Goal: Information Seeking & Learning: Compare options

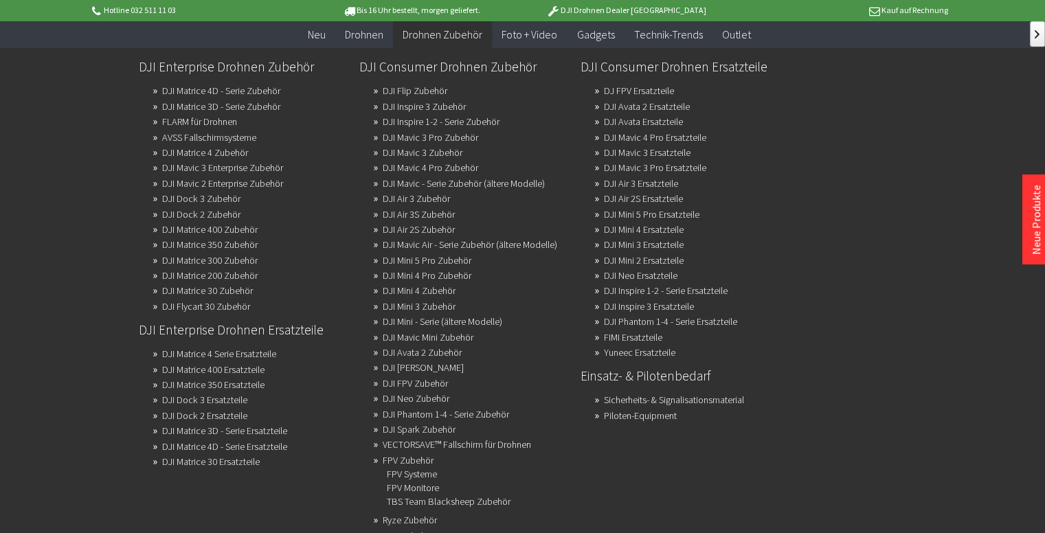
scroll to position [275, 0]
click at [443, 304] on link "DJI Mini 3 Zubehör" at bounding box center [419, 306] width 73 height 19
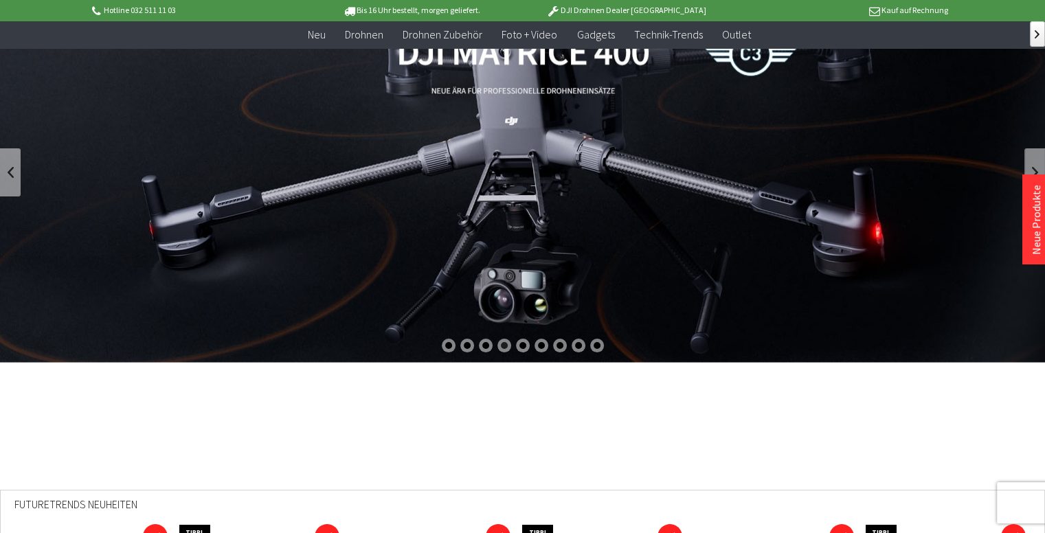
scroll to position [0, 0]
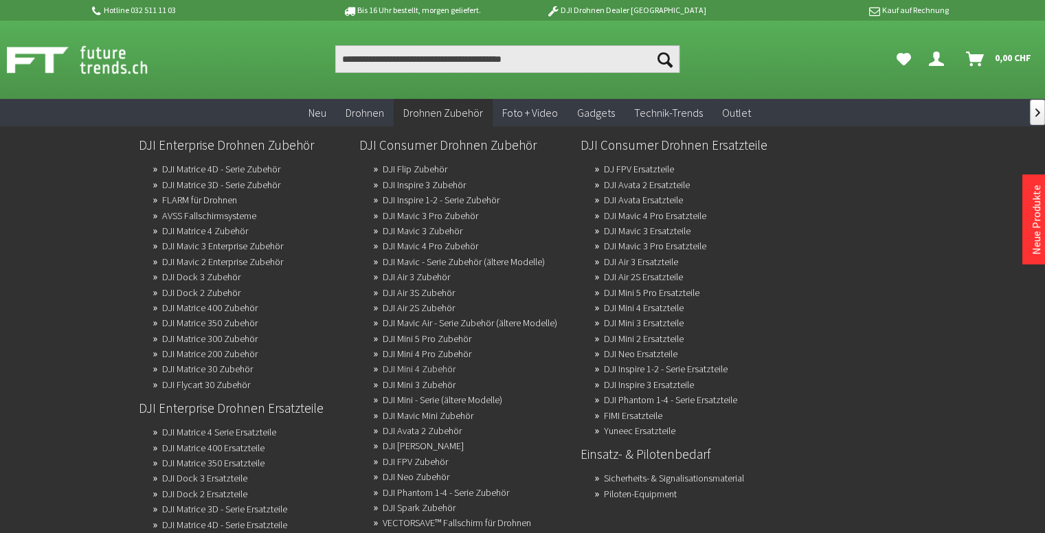
click at [450, 368] on link "DJI Mini 4 Zubehör" at bounding box center [419, 368] width 73 height 19
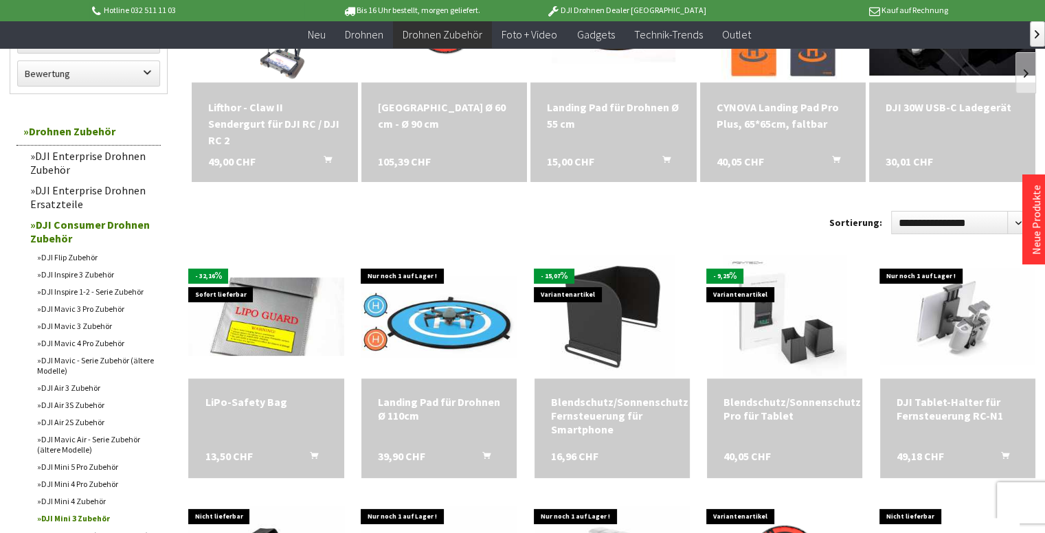
scroll to position [412, 0]
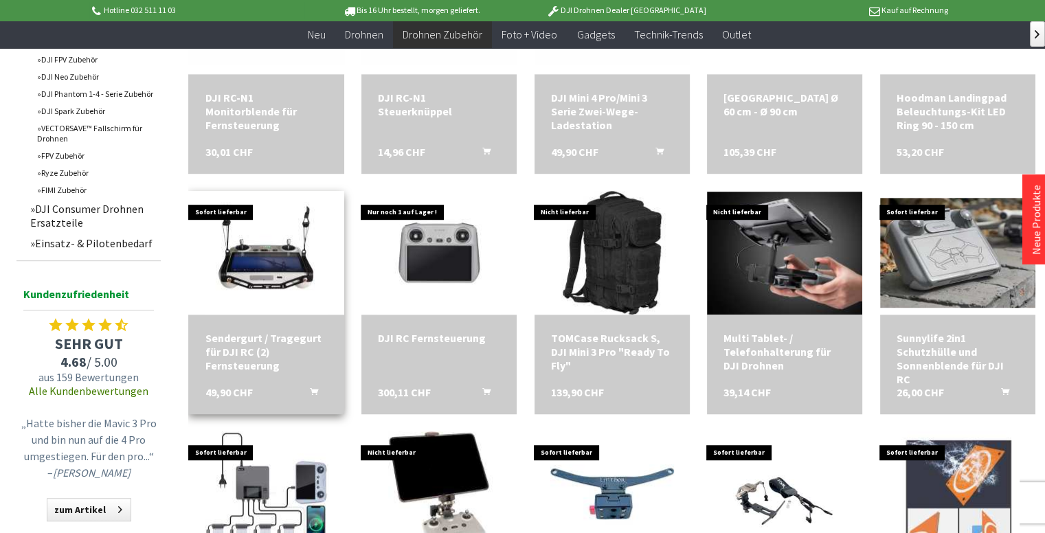
scroll to position [825, 0]
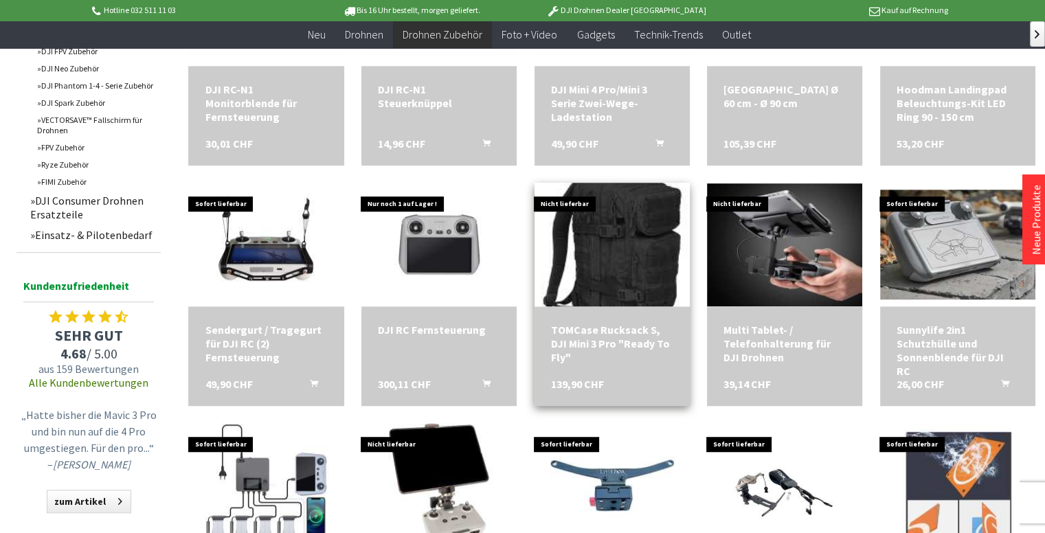
click at [635, 257] on img at bounding box center [612, 244] width 173 height 173
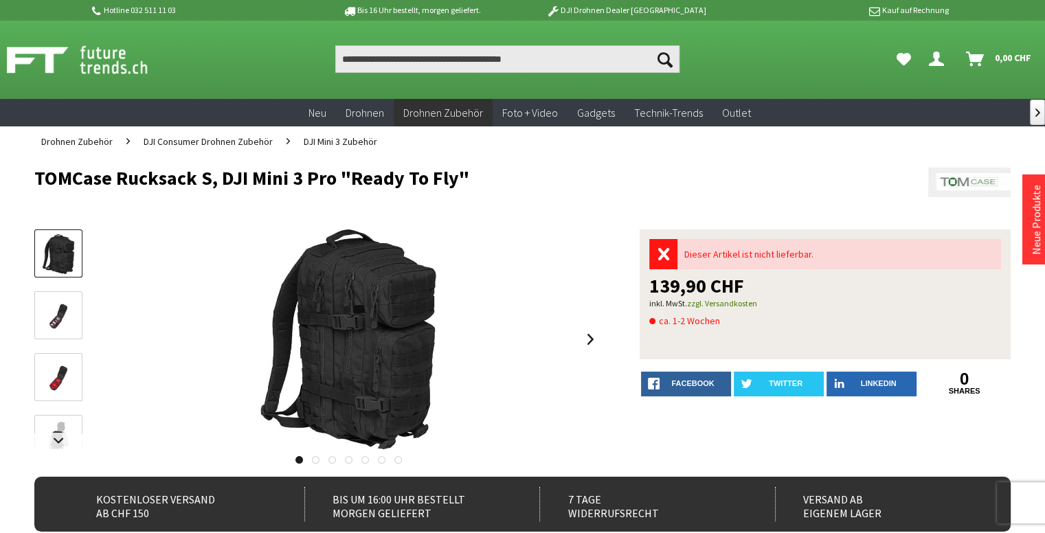
click at [52, 380] on img at bounding box center [58, 378] width 40 height 27
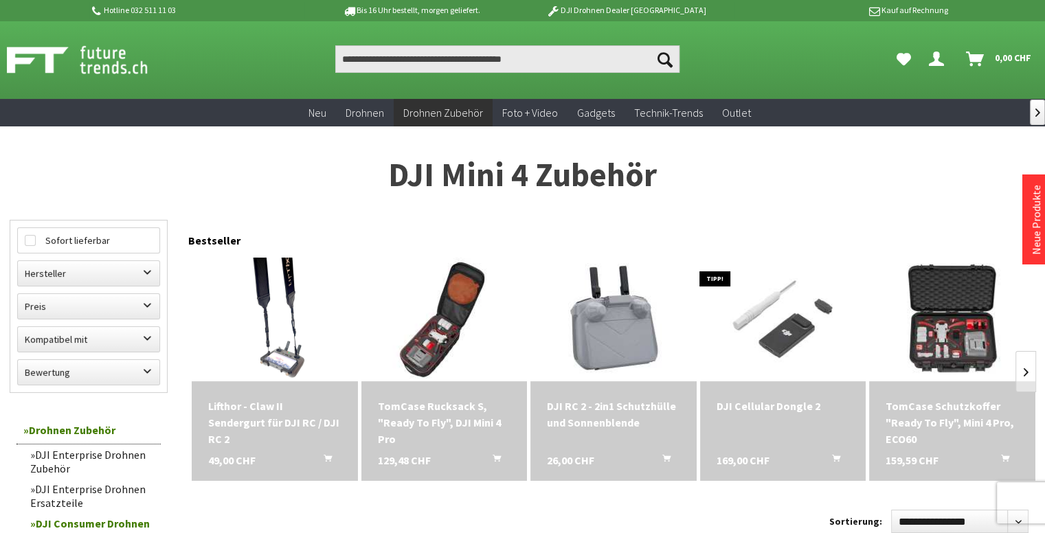
scroll to position [69, 0]
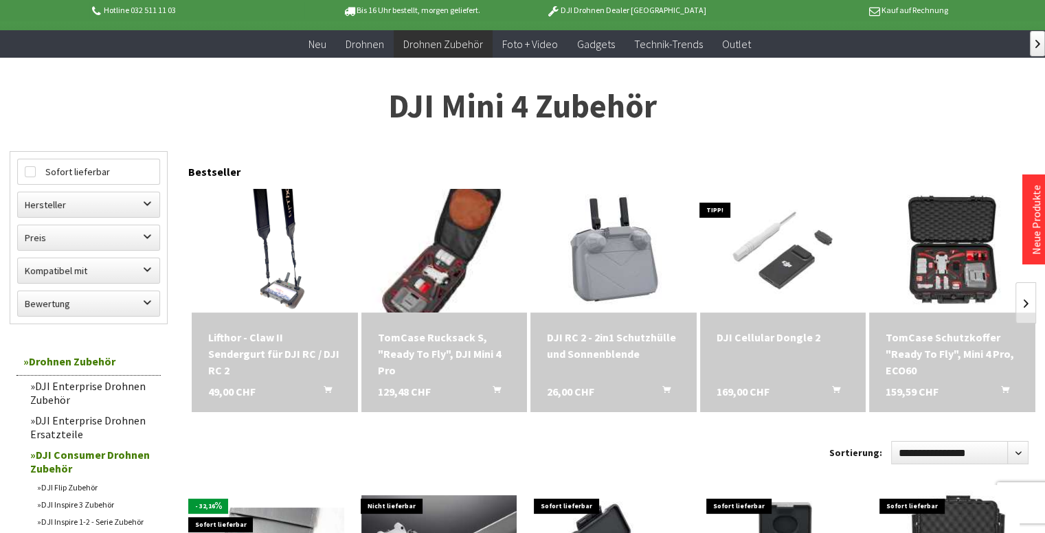
click at [432, 277] on img at bounding box center [443, 250] width 173 height 173
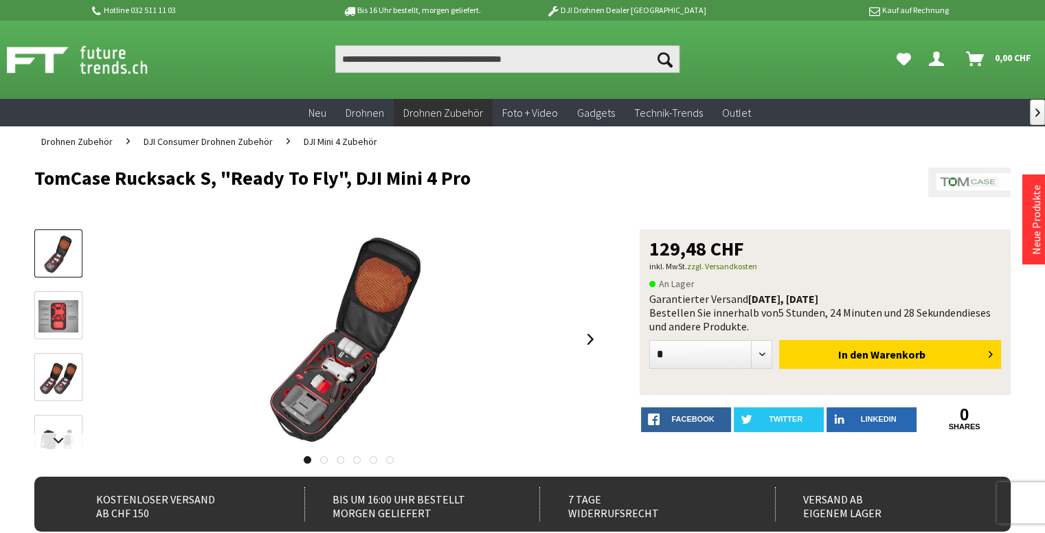
click at [66, 320] on img at bounding box center [58, 316] width 40 height 32
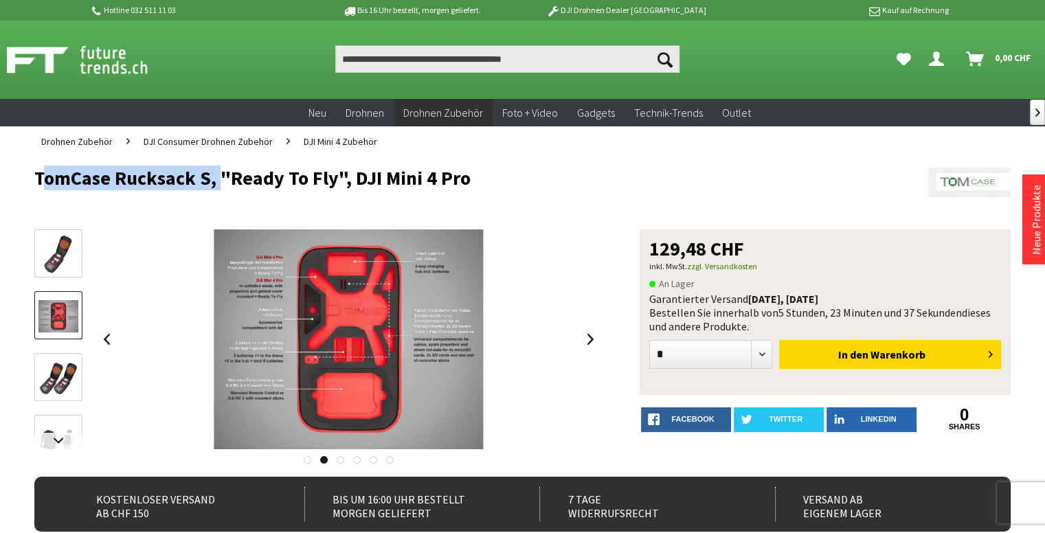
drag, startPoint x: 22, startPoint y: 171, endPoint x: 214, endPoint y: 181, distance: 192.0
copy h1 "TomCase Rucksack S,"
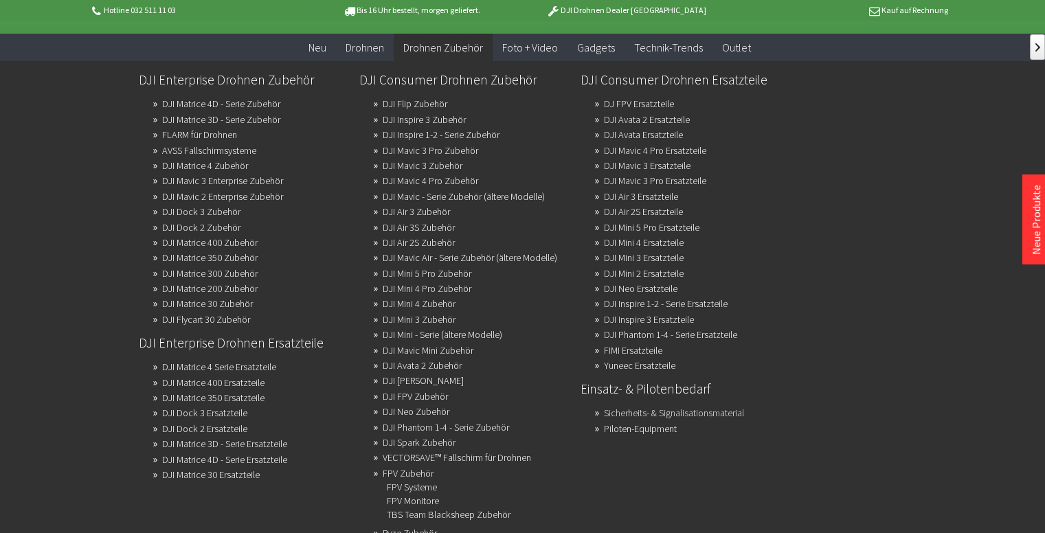
scroll to position [69, 0]
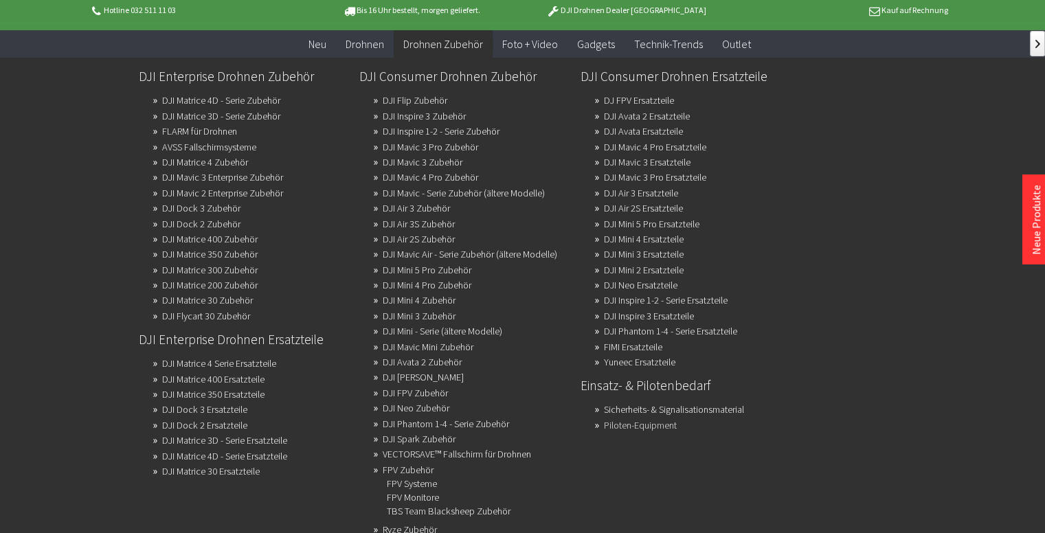
click at [652, 424] on link "Piloten-Equipment" at bounding box center [640, 425] width 73 height 19
click at [700, 410] on link "Sicherheits- & Signalisationsmaterial" at bounding box center [674, 409] width 140 height 19
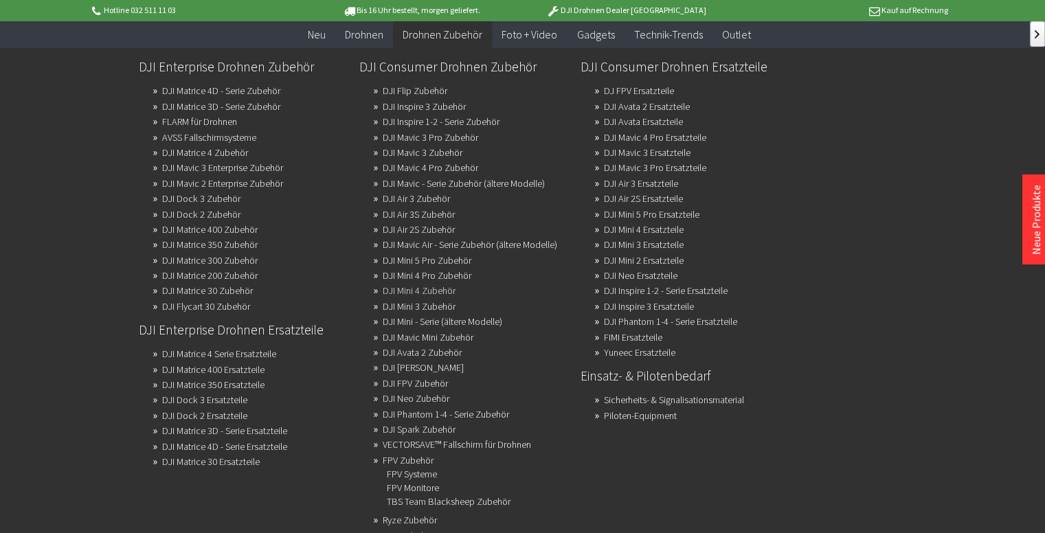
scroll to position [344, 0]
click at [485, 317] on link "DJI Mini - Serie (ältere Modelle)" at bounding box center [443, 321] width 120 height 19
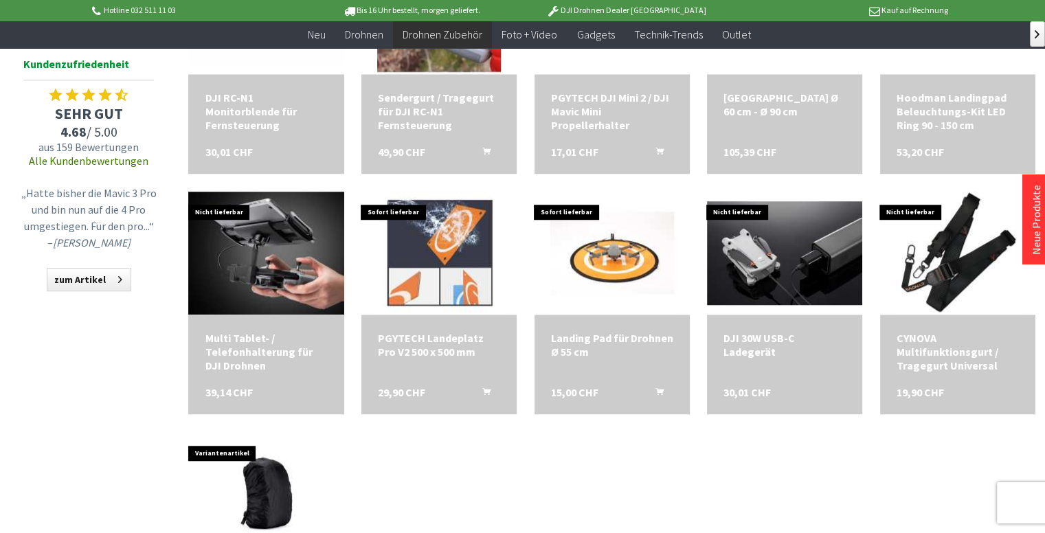
scroll to position [1306, 0]
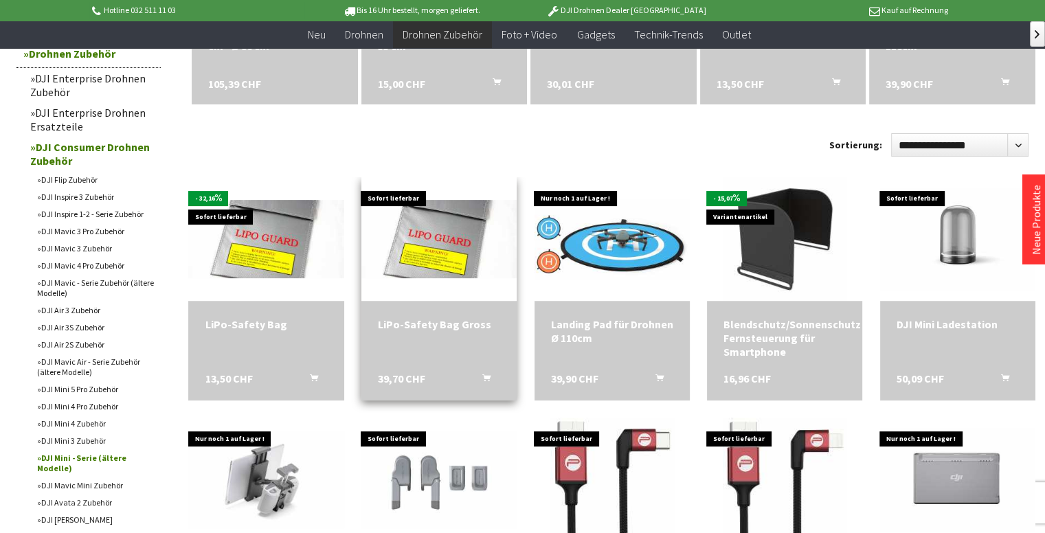
scroll to position [344, 0]
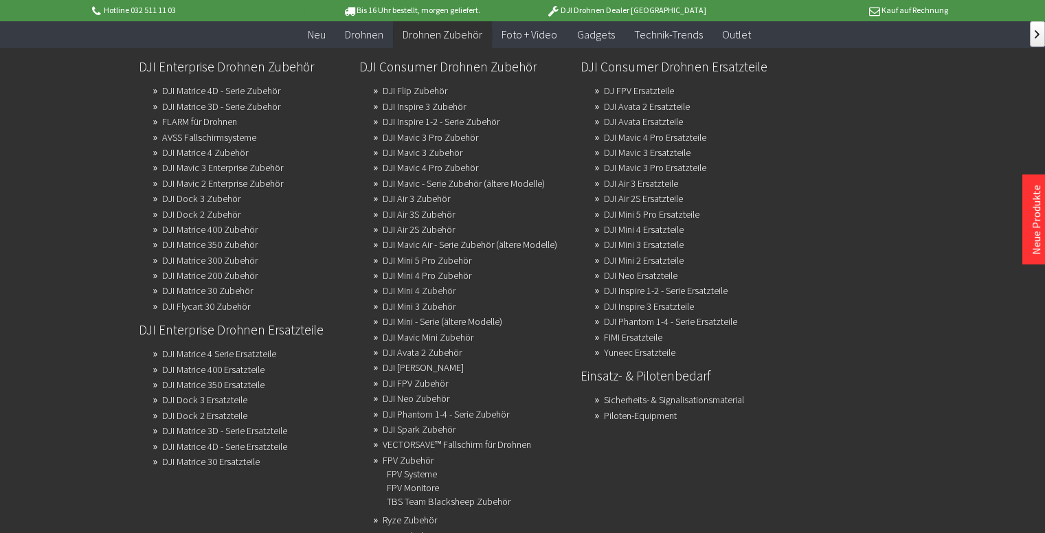
click at [452, 290] on link "DJI Mini 4 Zubehör" at bounding box center [419, 290] width 73 height 19
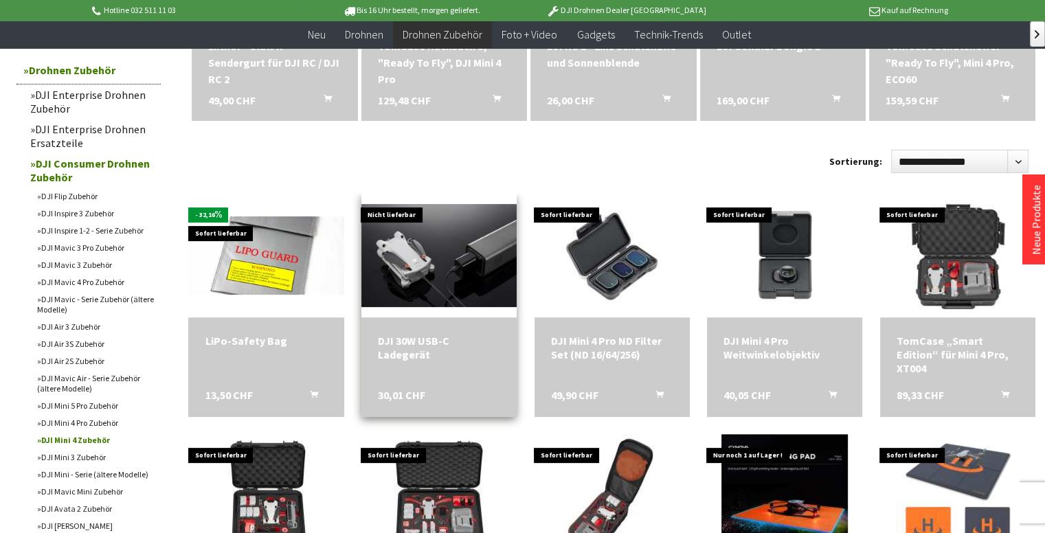
scroll to position [481, 0]
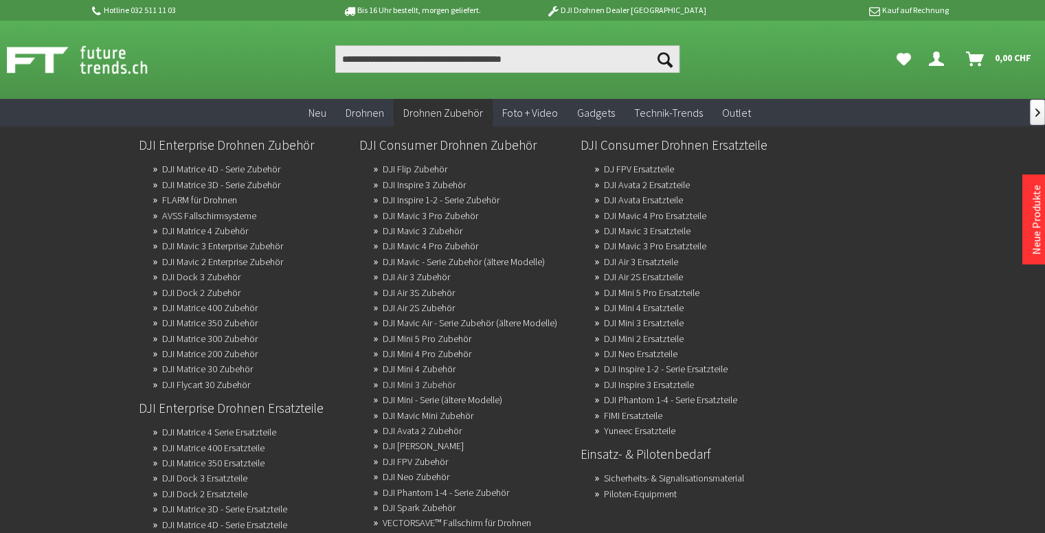
click at [436, 383] on link "DJI Mini 3 Zubehör" at bounding box center [419, 384] width 73 height 19
click at [445, 381] on link "DJI Mini 3 Zubehör" at bounding box center [419, 384] width 73 height 19
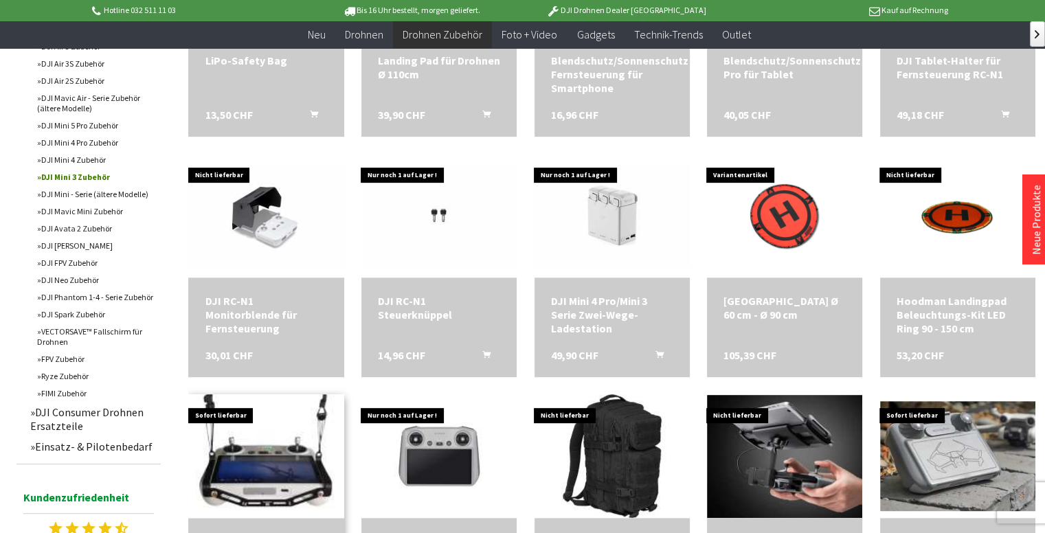
scroll to position [756, 0]
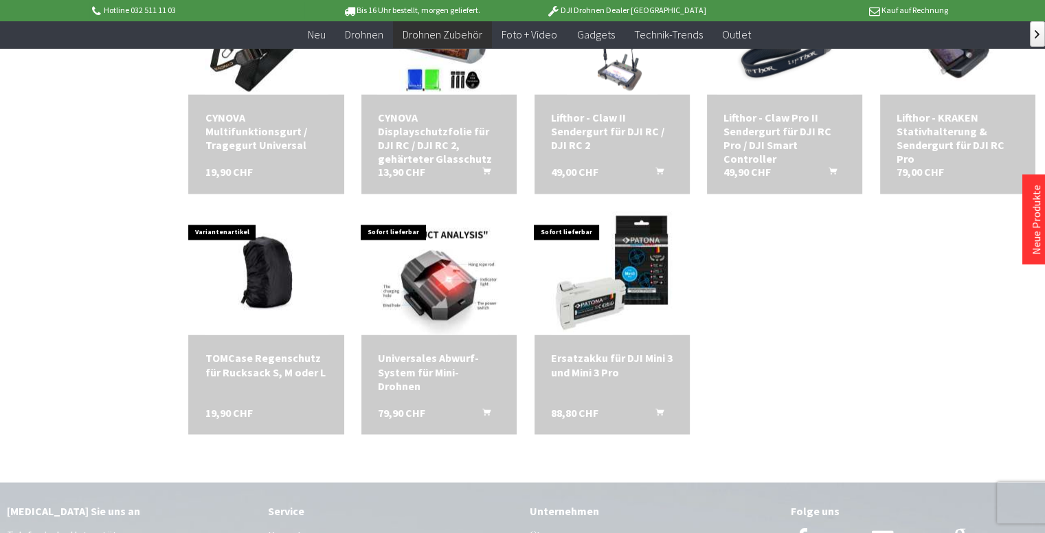
scroll to position [2268, 0]
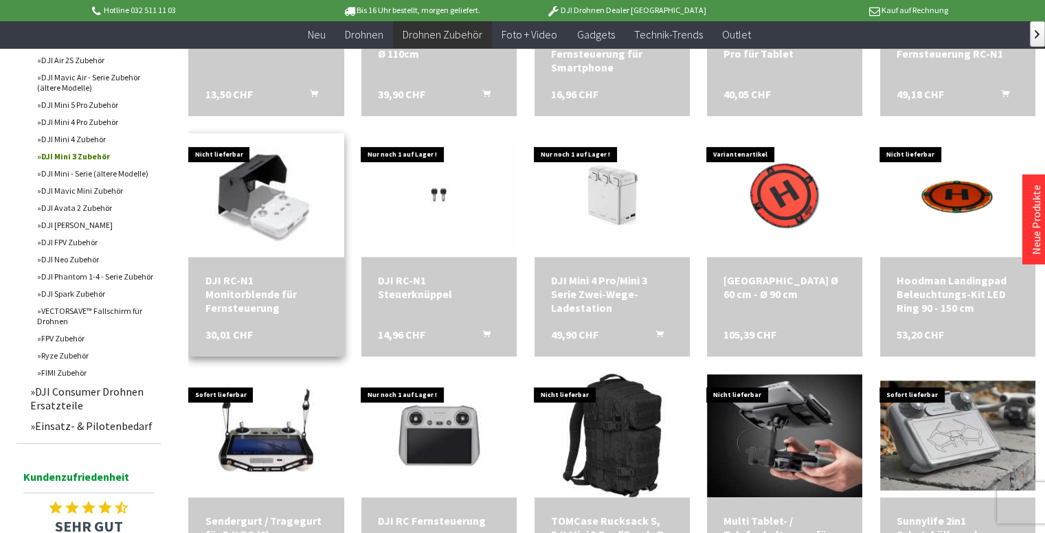
scroll to position [687, 0]
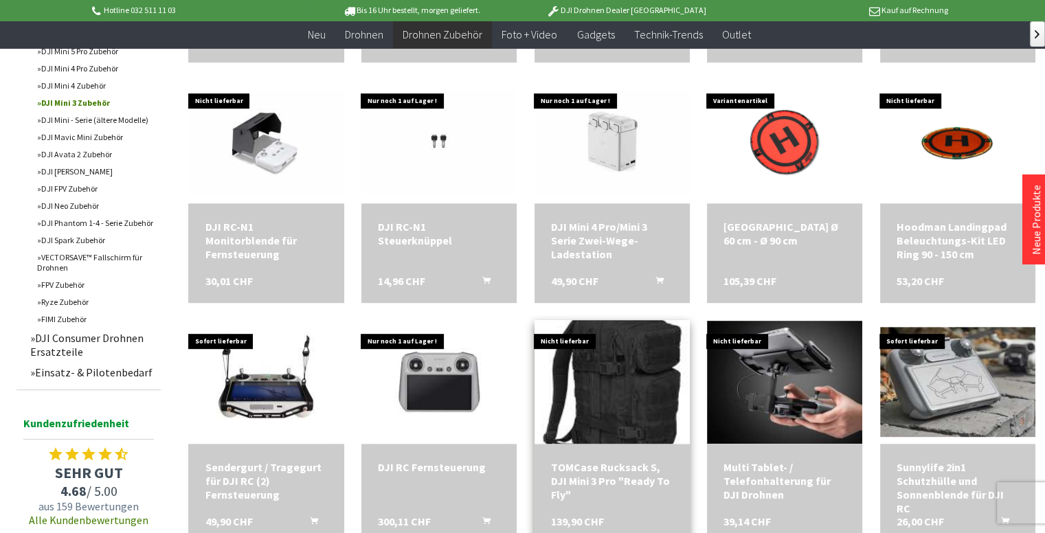
click at [638, 388] on img at bounding box center [612, 382] width 173 height 173
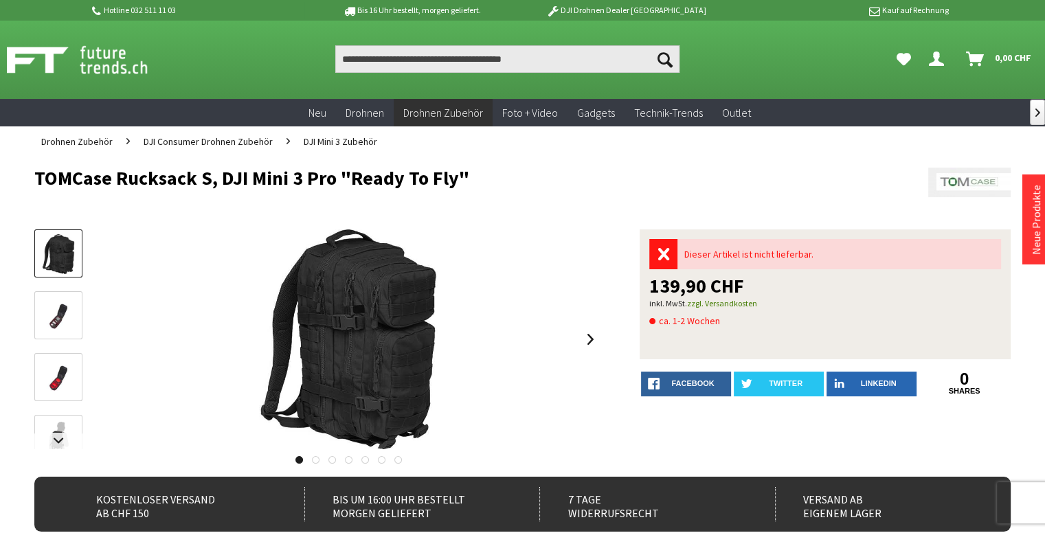
click at [61, 380] on img at bounding box center [58, 378] width 40 height 27
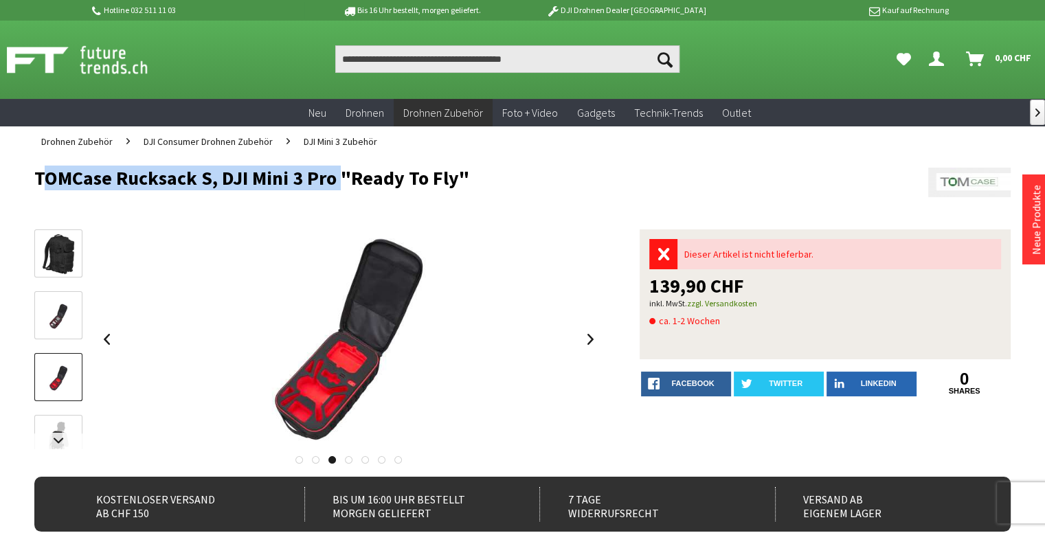
drag, startPoint x: 23, startPoint y: 170, endPoint x: 332, endPoint y: 181, distance: 308.8
copy h1 "TOMCase Rucksack S, DJI Mini 3 Pro"
